Goal: Use online tool/utility: Utilize a website feature to perform a specific function

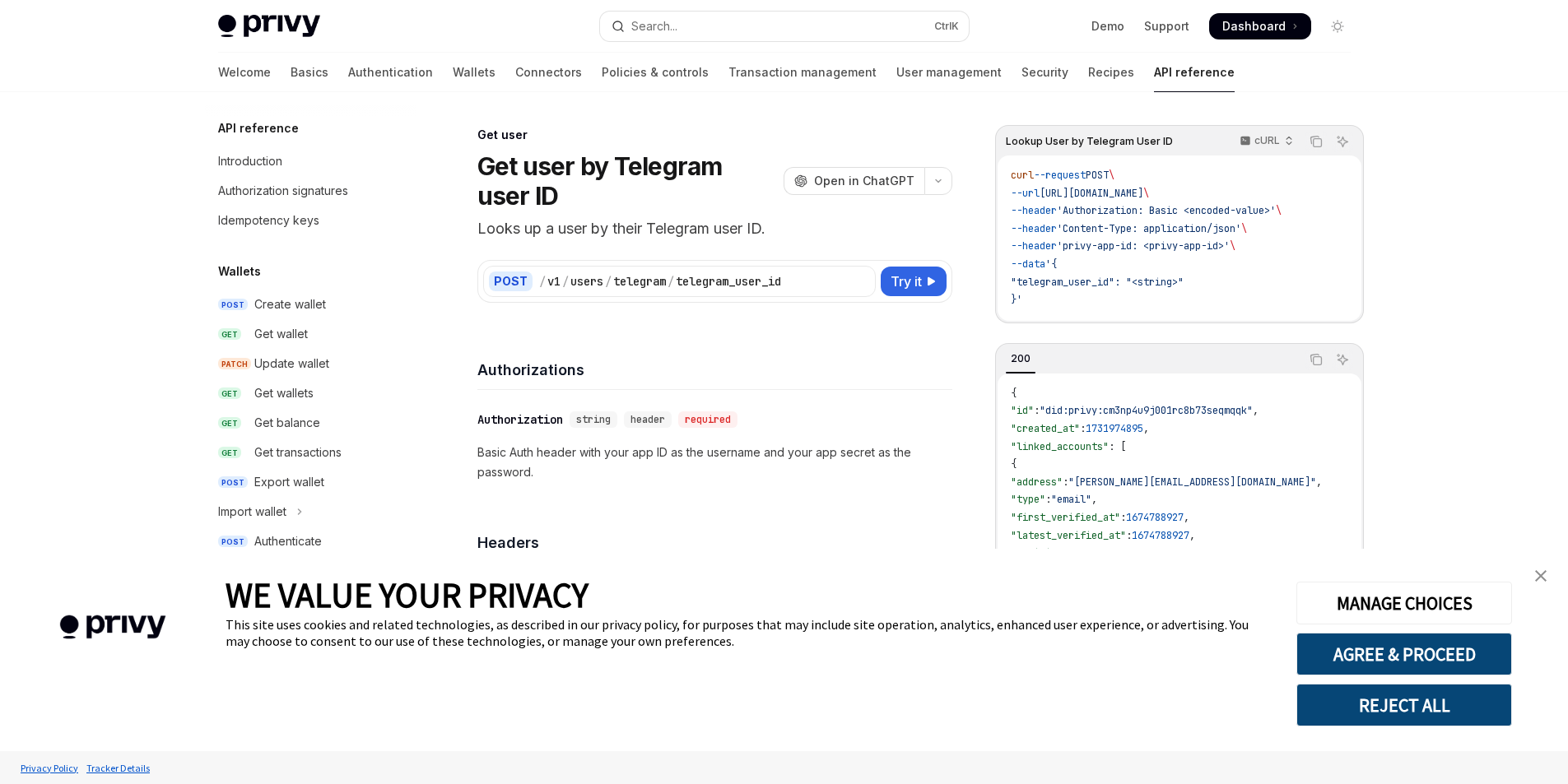
click at [804, 274] on div "/ v1 / users / telegram / telegram_user_id" at bounding box center [704, 282] width 331 height 17
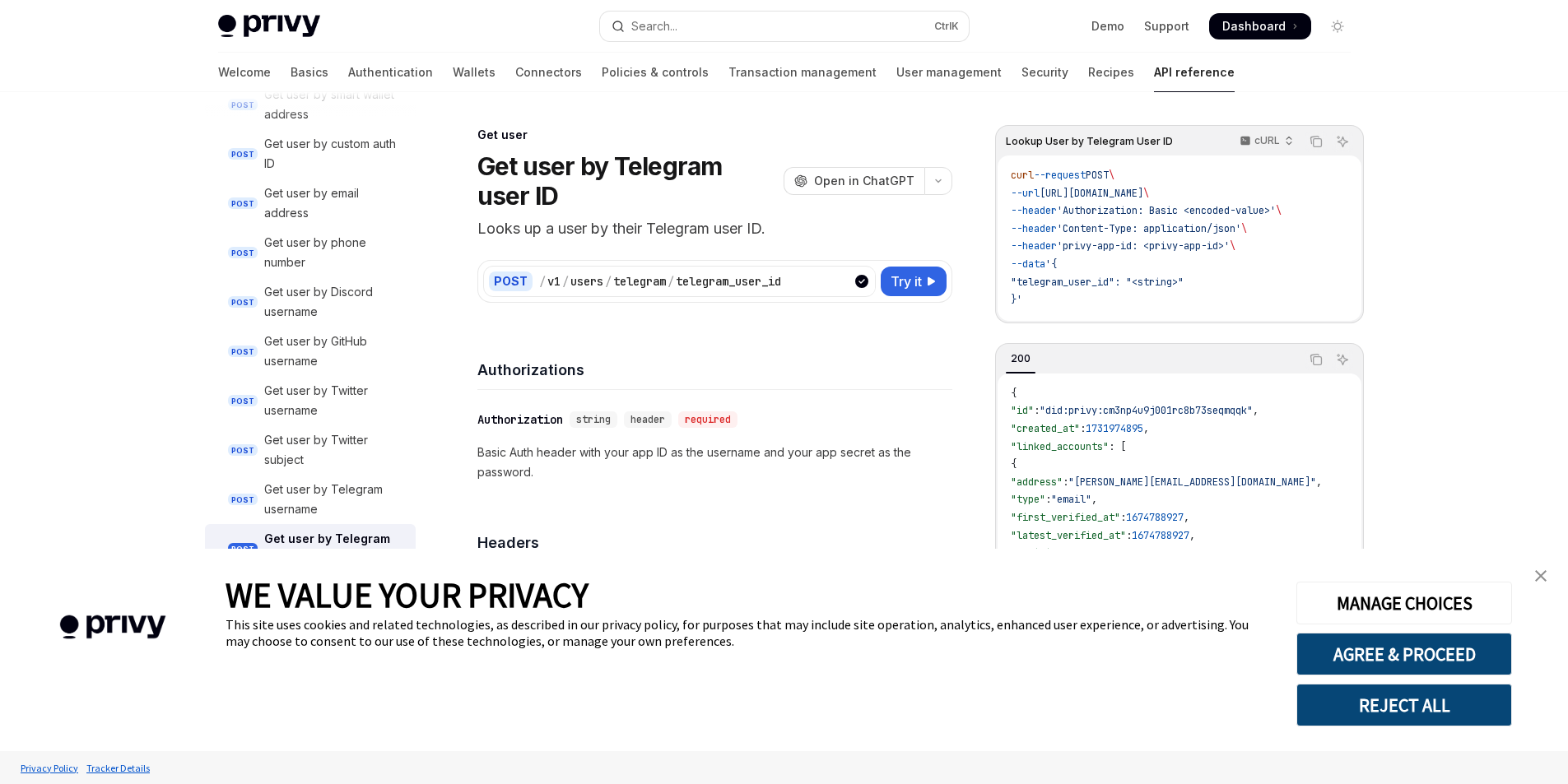
click at [841, 329] on div "Authorizations" at bounding box center [714, 359] width 475 height 61
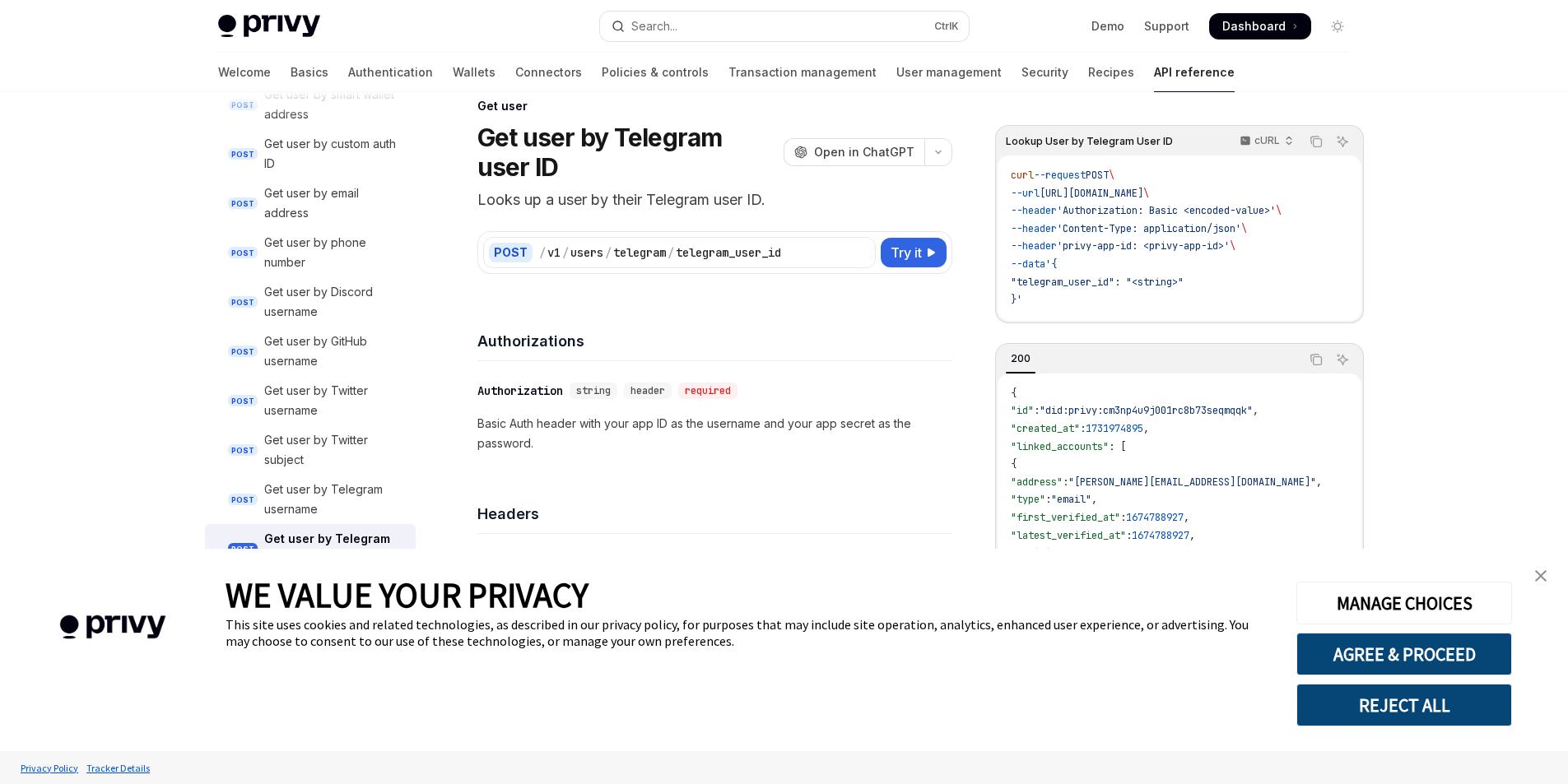
scroll to position [0, 0]
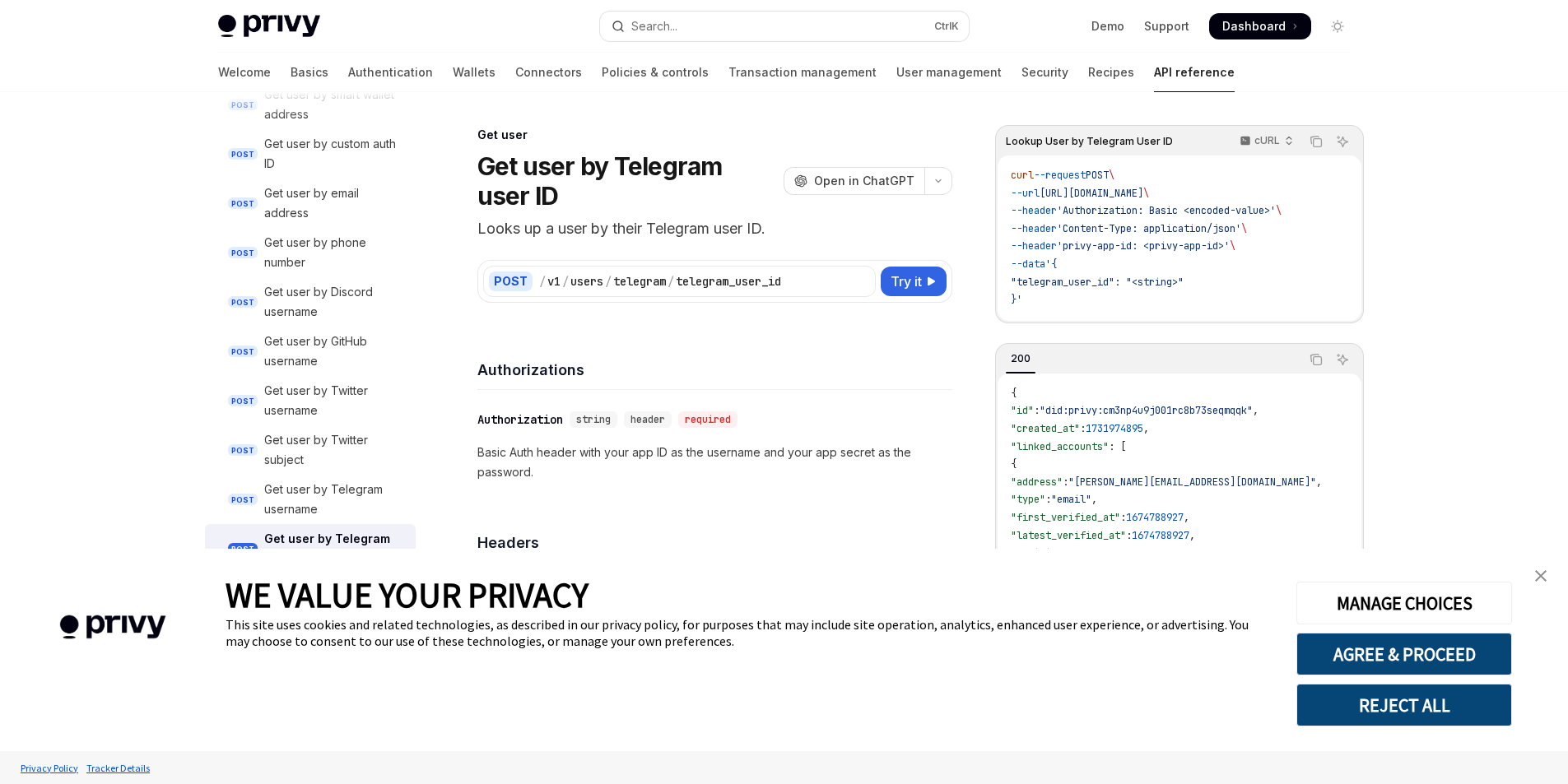
click at [914, 261] on div "POST / v1 / users / telegram / telegram_user_id Try it" at bounding box center [714, 282] width 475 height 43
click at [917, 274] on span "Try it" at bounding box center [905, 281] width 31 height 20
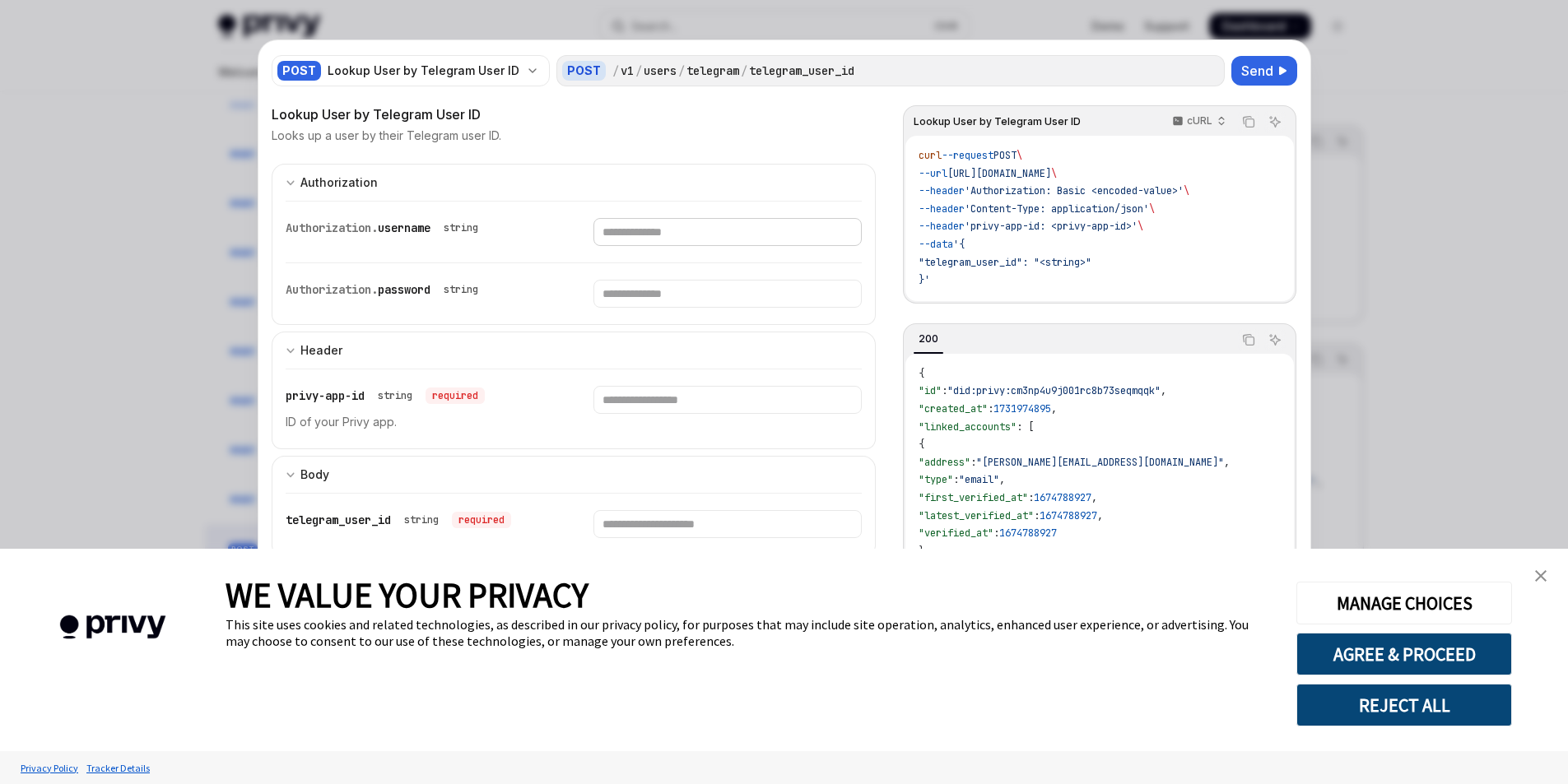
click at [652, 228] on input "Enter username" at bounding box center [727, 232] width 268 height 28
click at [168, 186] on div at bounding box center [784, 392] width 1568 height 784
type textarea "*"
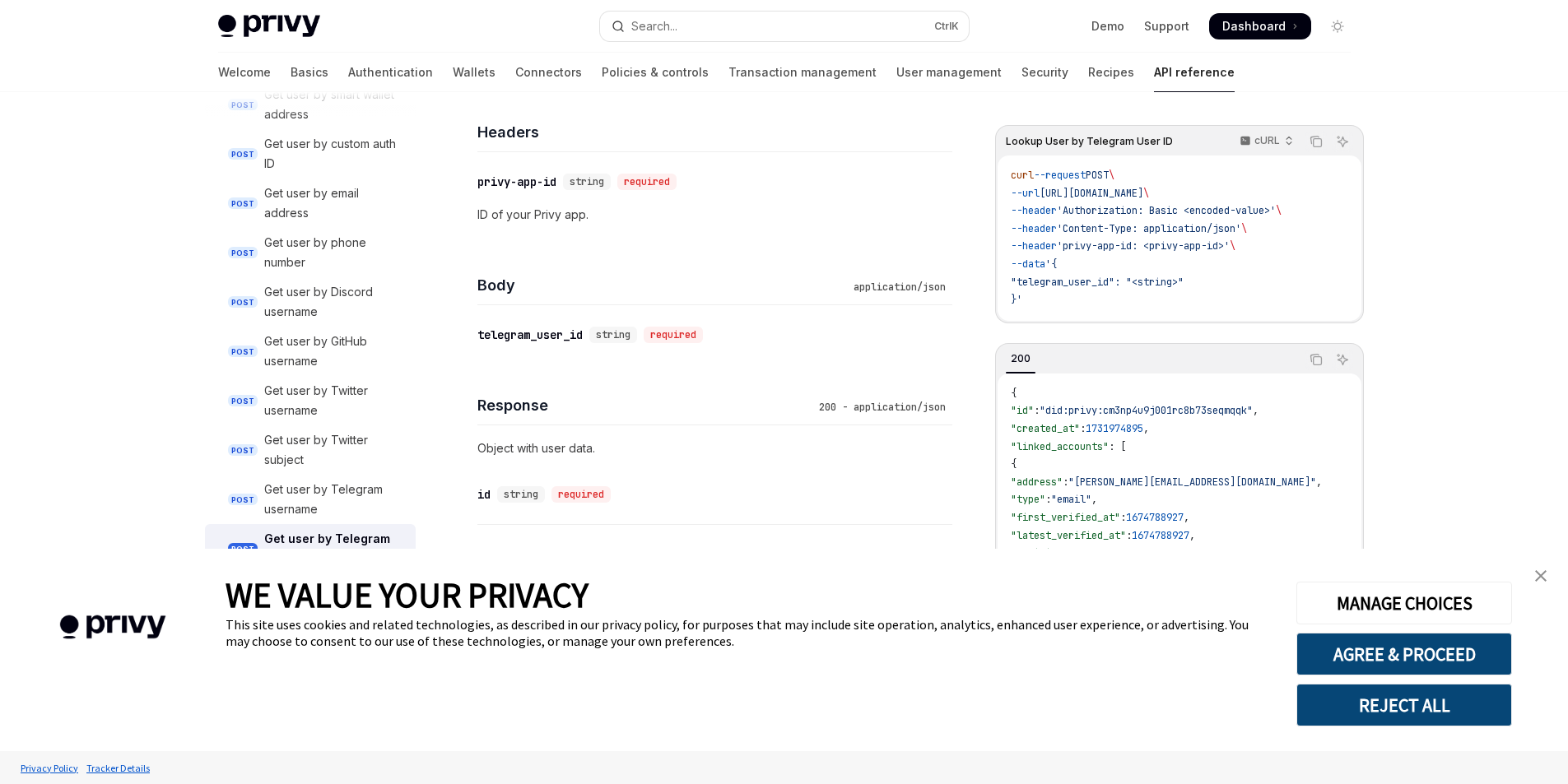
scroll to position [412, 0]
